Goal: Check status

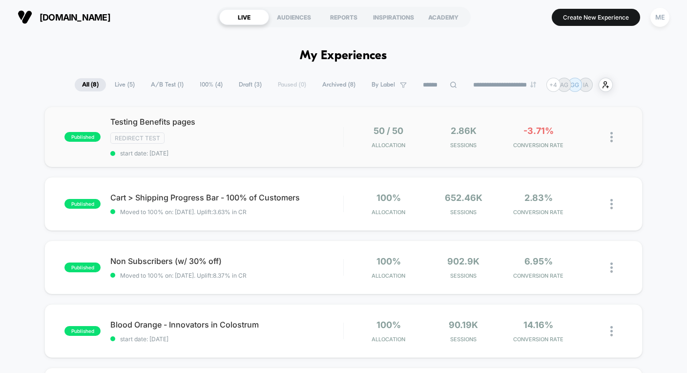
click at [288, 128] on div "Testing Benefits pages Redirect Test start date: [DATE]" at bounding box center [226, 137] width 233 height 40
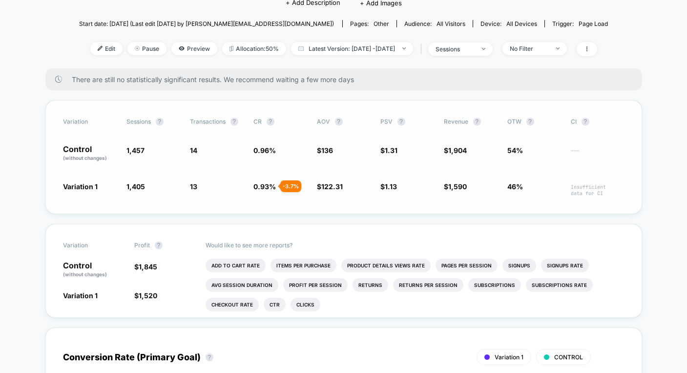
scroll to position [116, 0]
